Goal: Task Accomplishment & Management: Manage account settings

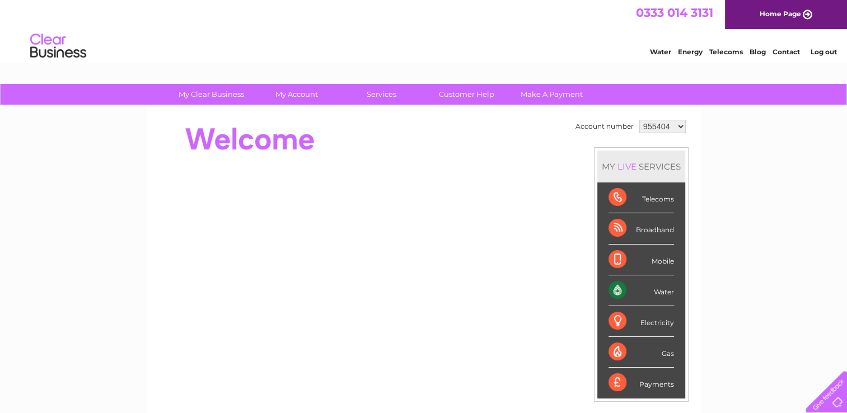
click at [679, 124] on select "955404 1127466" at bounding box center [663, 126] width 46 height 13
select select "1127466"
click at [640, 120] on select "955404 1127466" at bounding box center [663, 126] width 46 height 13
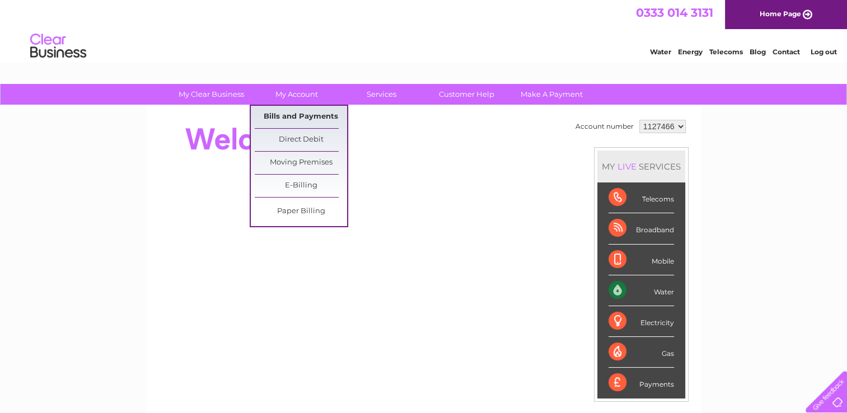
click at [310, 113] on link "Bills and Payments" at bounding box center [301, 117] width 92 height 22
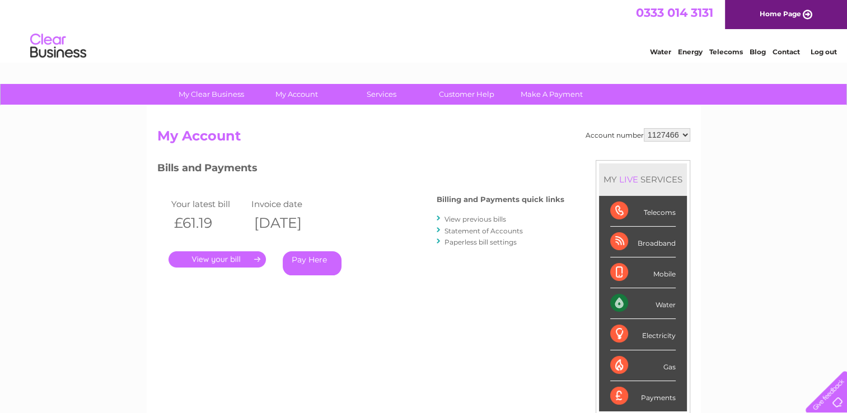
click at [234, 259] on link "." at bounding box center [217, 260] width 97 height 16
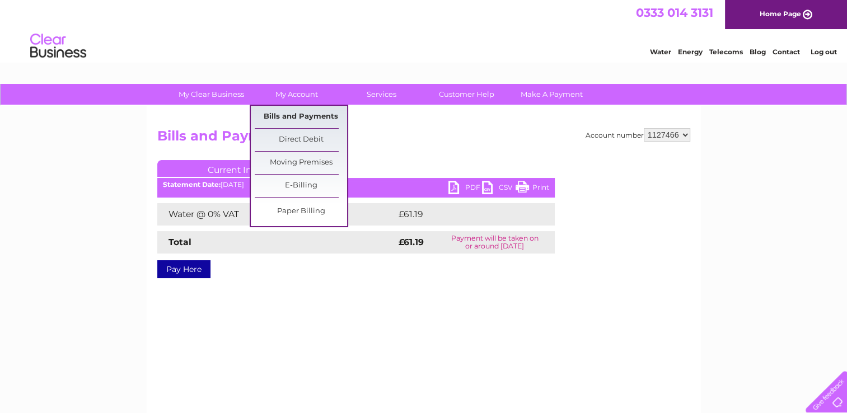
click at [308, 115] on link "Bills and Payments" at bounding box center [301, 117] width 92 height 22
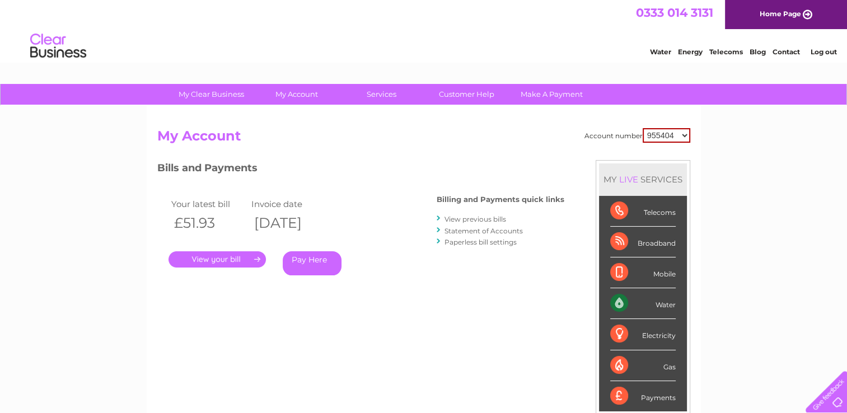
click at [686, 137] on select "955404 1127466" at bounding box center [667, 135] width 48 height 15
select select "1127466"
click at [644, 128] on select "955404 1127466" at bounding box center [667, 135] width 48 height 15
click at [488, 218] on link "View previous bills" at bounding box center [476, 219] width 62 height 8
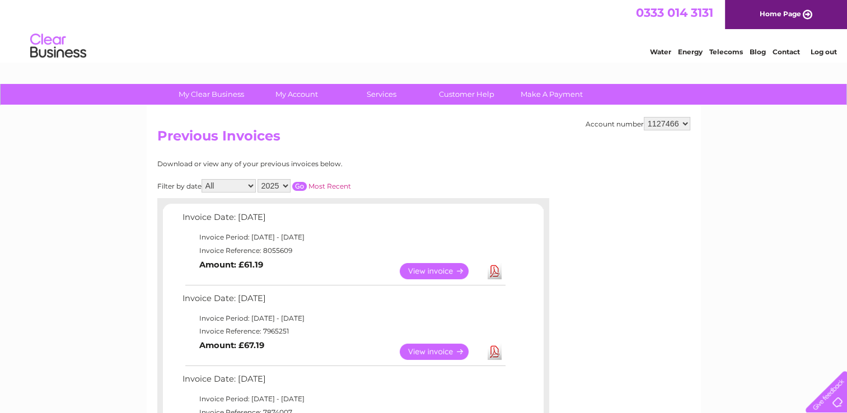
click at [439, 269] on link "View" at bounding box center [441, 271] width 82 height 16
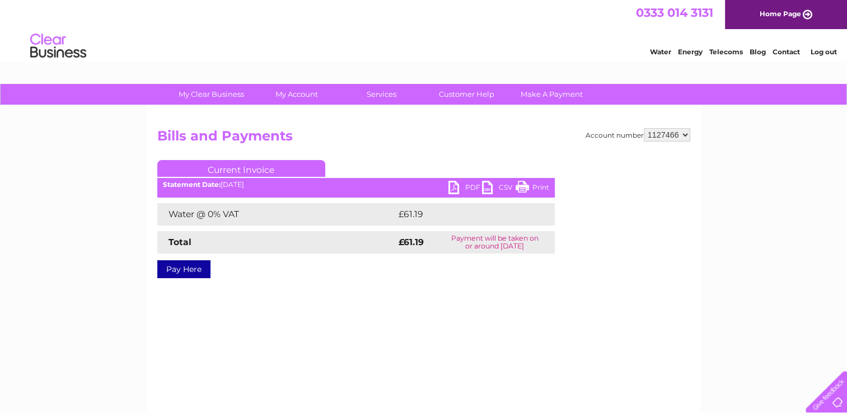
click at [829, 52] on link "Log out" at bounding box center [824, 52] width 26 height 8
